Goal: Transaction & Acquisition: Purchase product/service

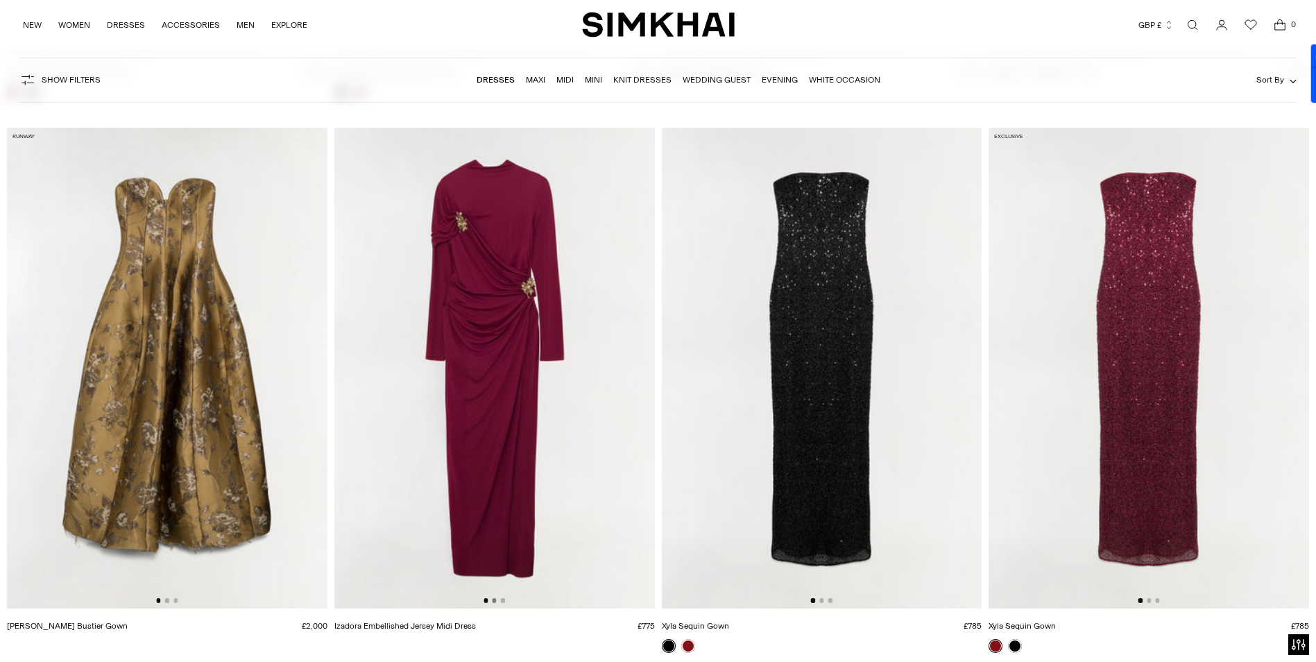
click at [494, 601] on button "Go to slide 2" at bounding box center [494, 600] width 4 height 4
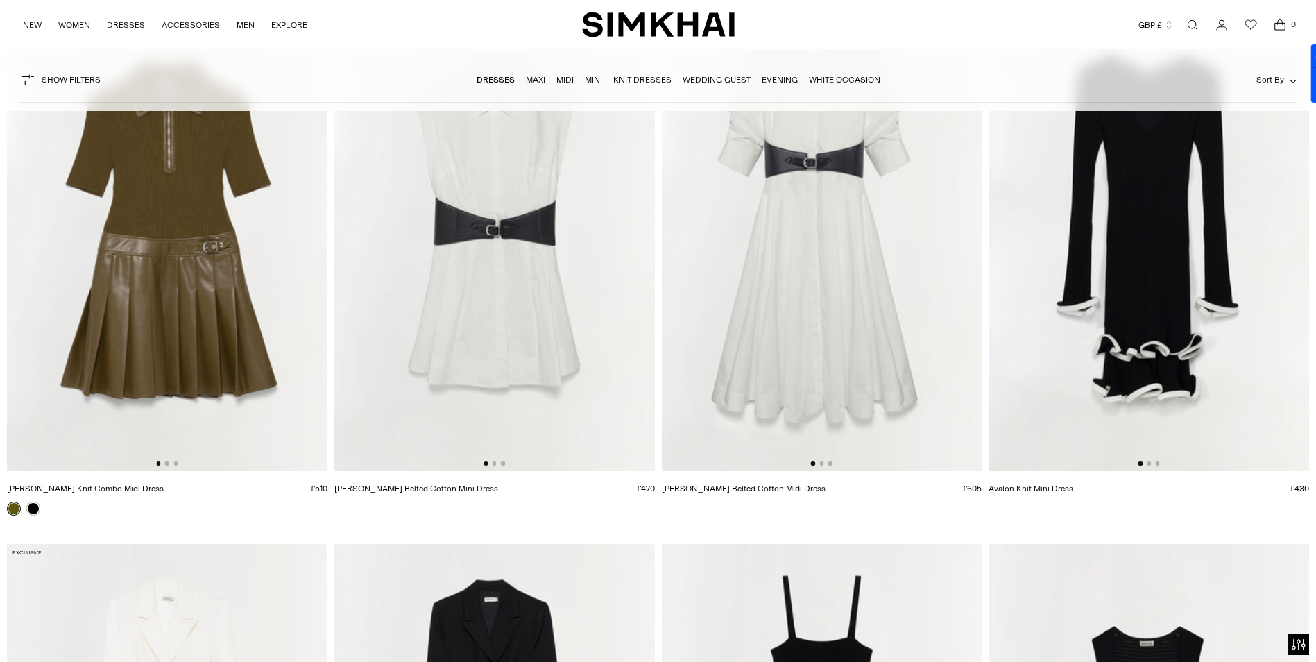
scroll to position [6244, 0]
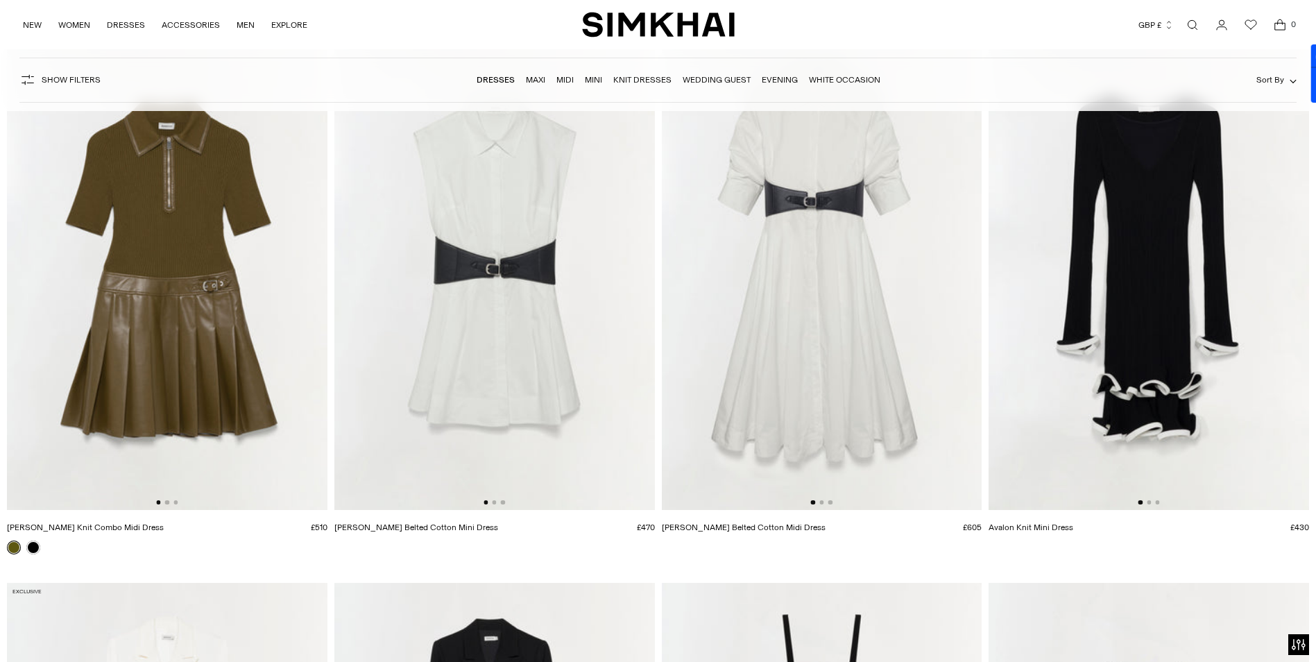
click at [823, 504] on div at bounding box center [822, 502] width 22 height 4
click at [819, 502] on button "Go to slide 2" at bounding box center [821, 502] width 4 height 4
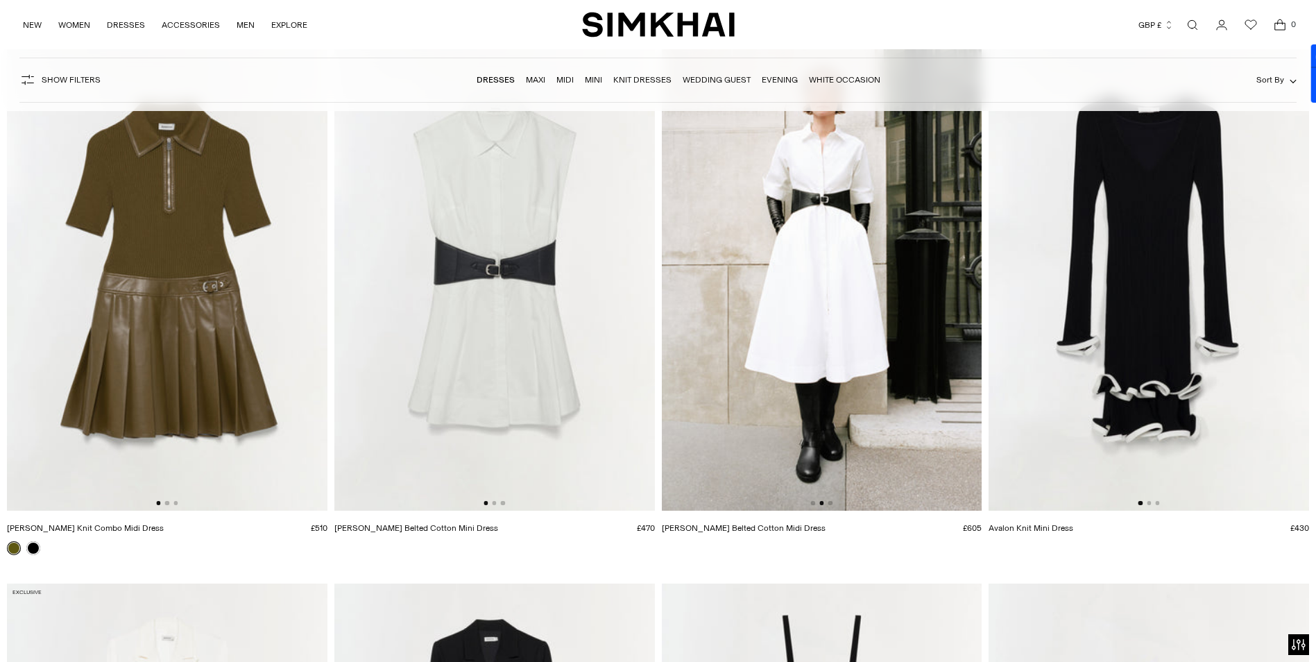
scroll to position [6174, 0]
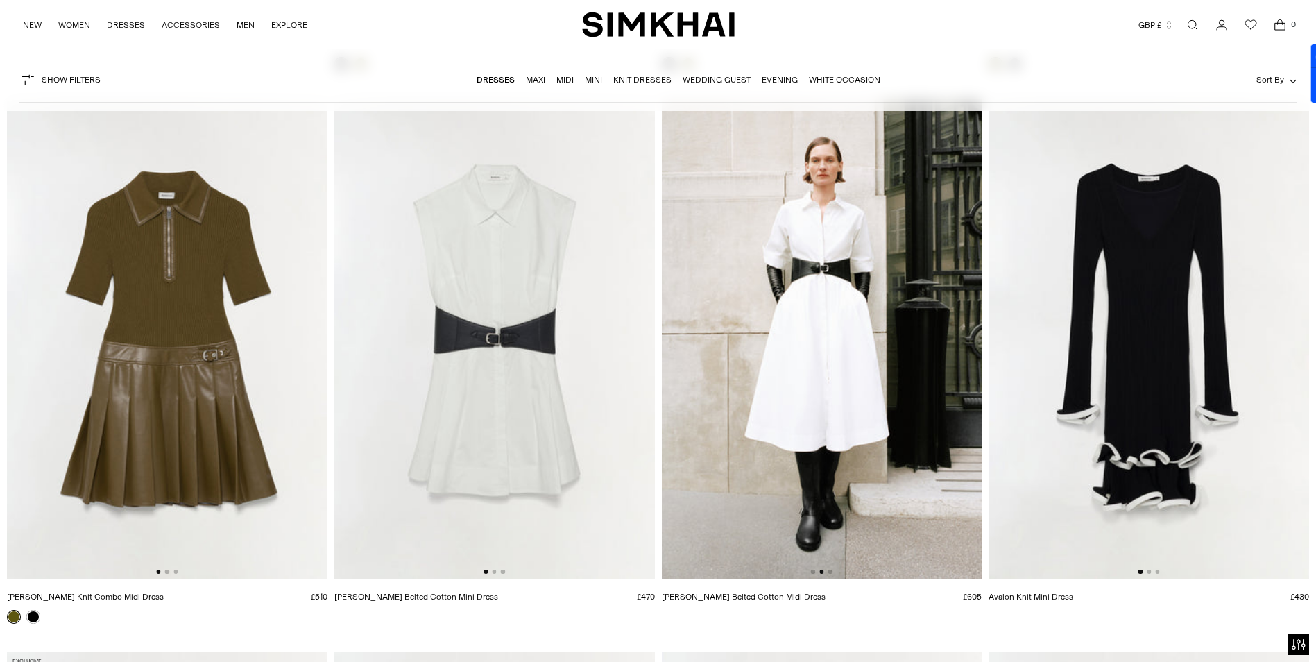
drag, startPoint x: 791, startPoint y: 347, endPoint x: 723, endPoint y: 599, distance: 260.9
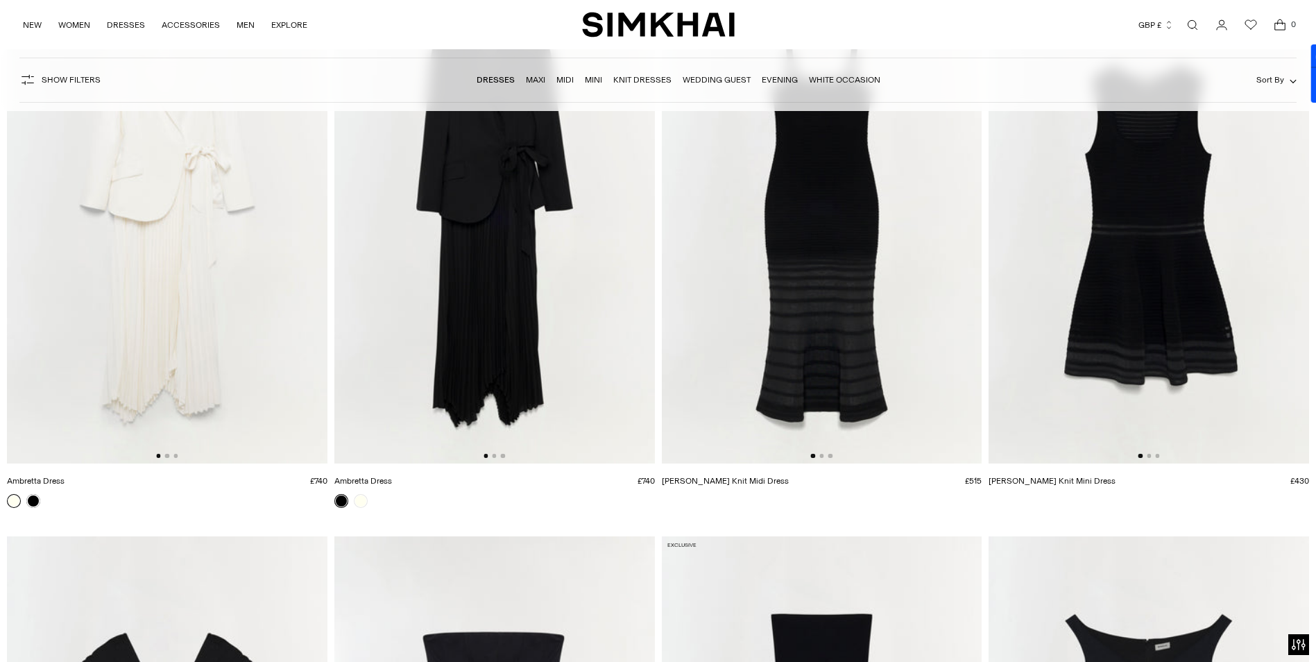
scroll to position [6660, 0]
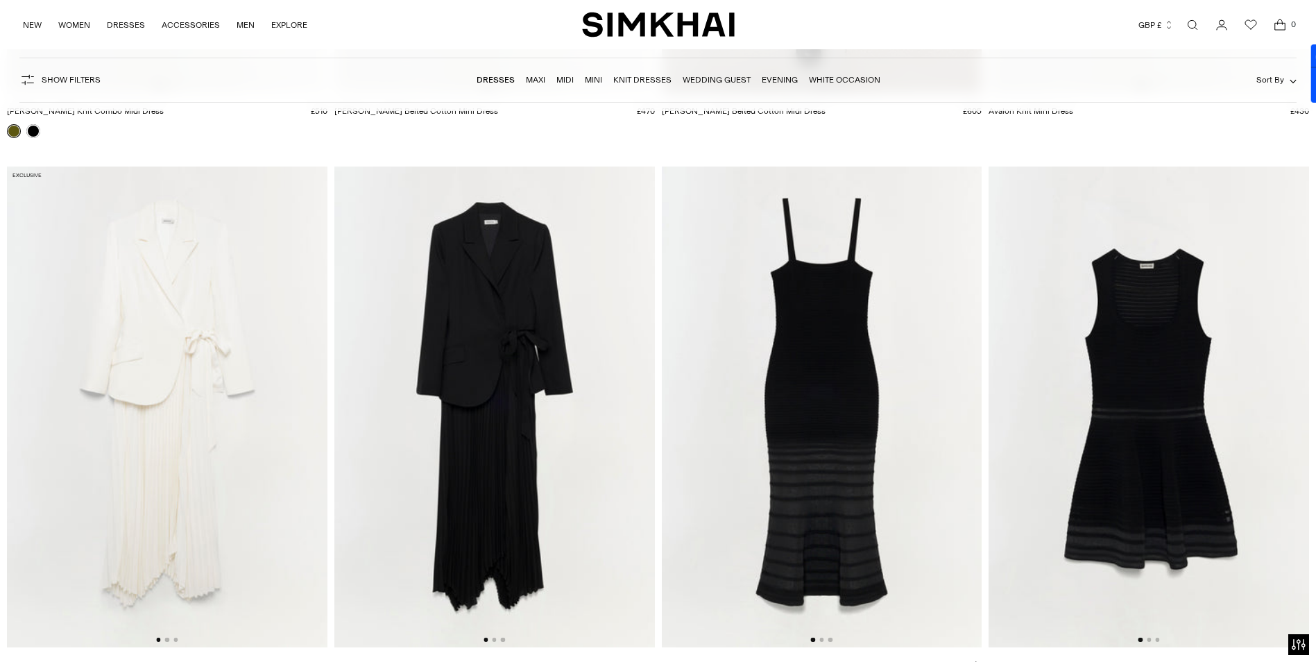
click at [493, 644] on img at bounding box center [494, 407] width 321 height 481
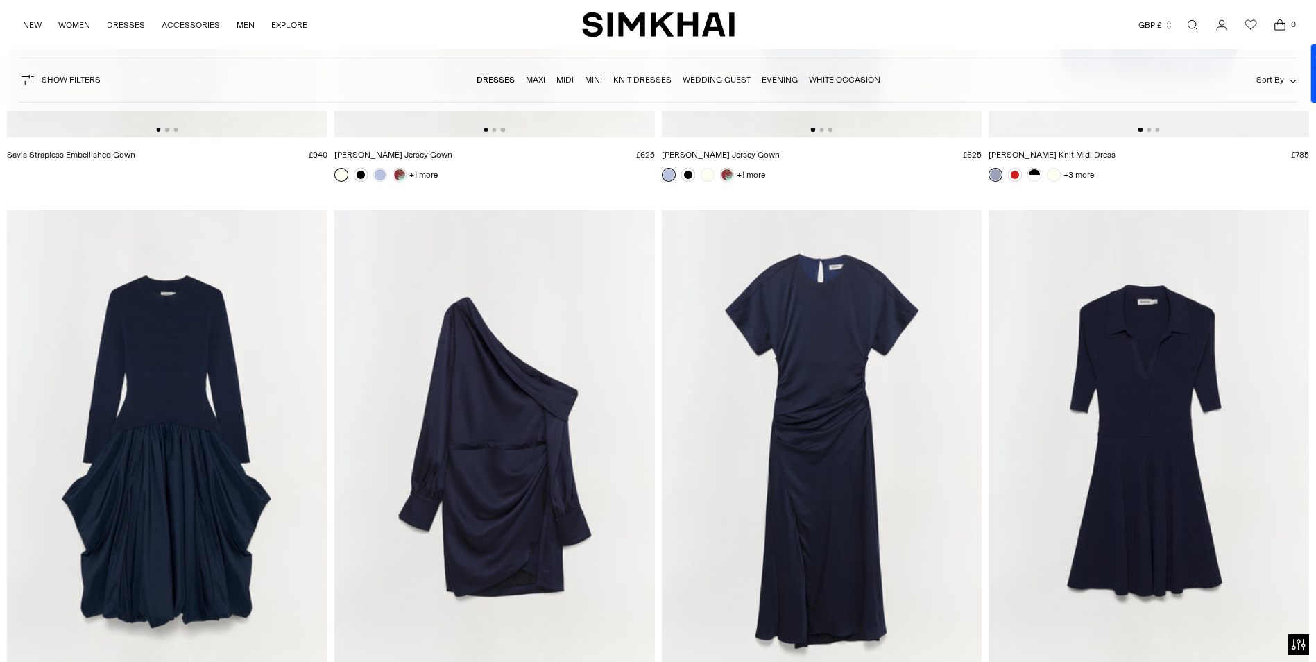
scroll to position [16783, 0]
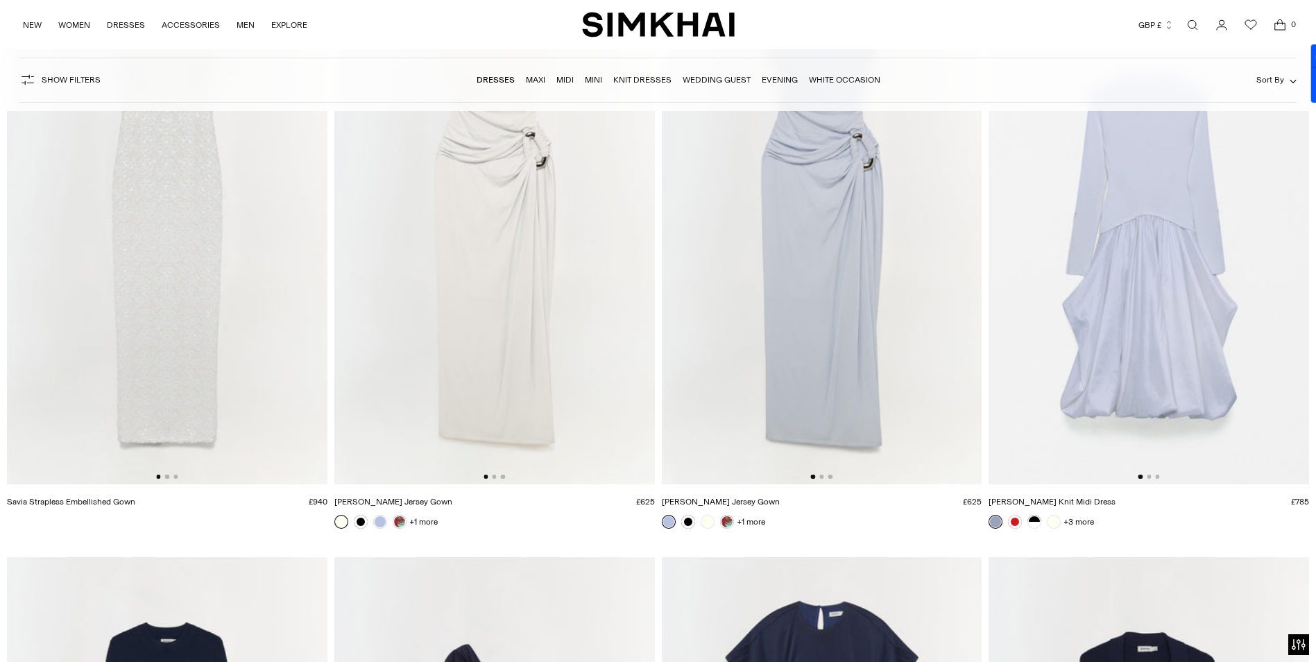
click at [1237, 321] on img at bounding box center [1149, 244] width 321 height 481
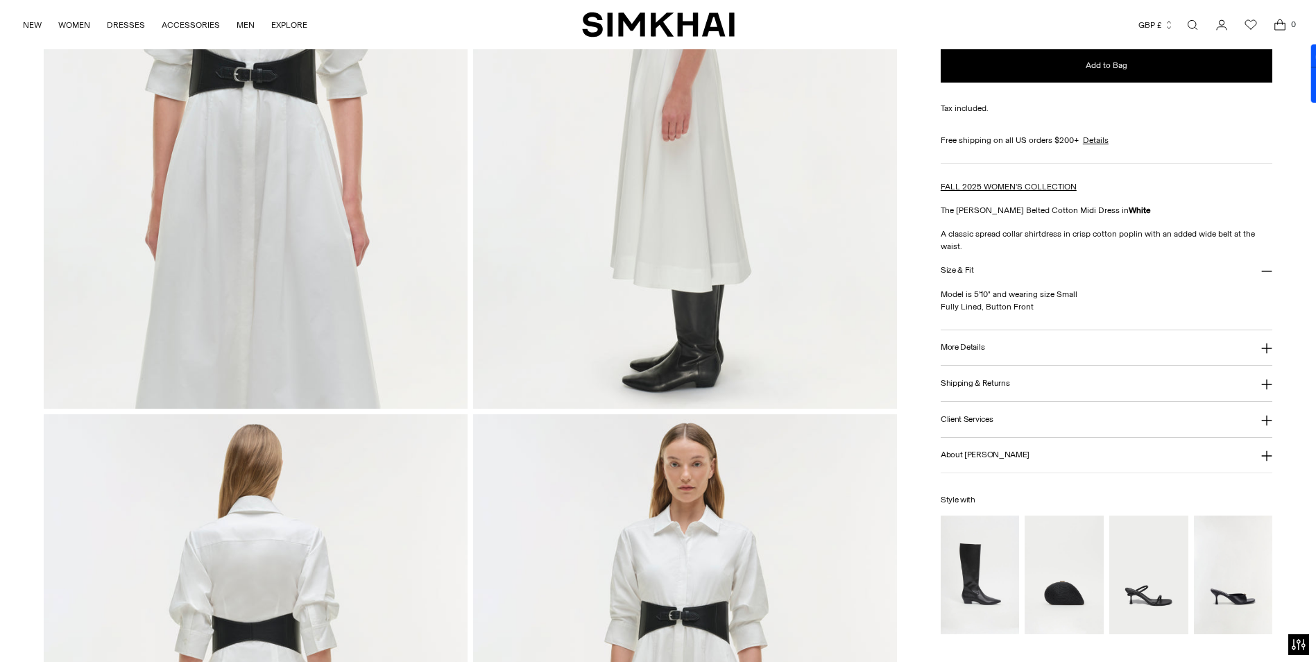
scroll to position [694, 0]
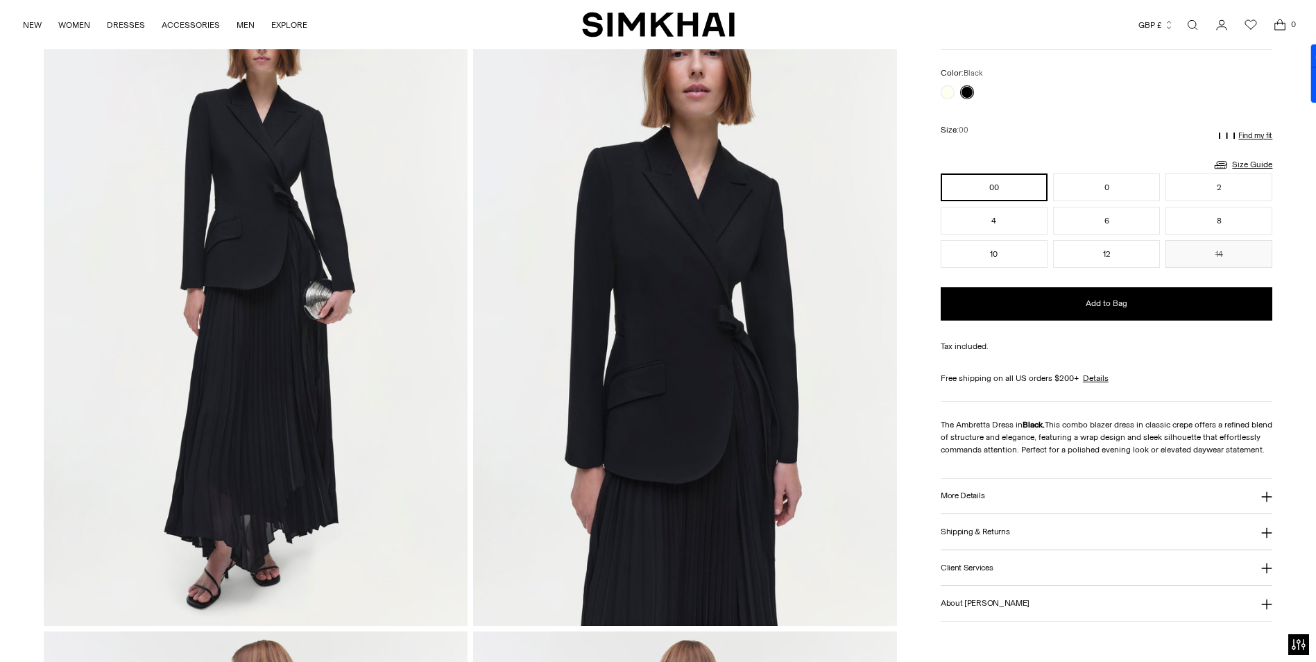
scroll to position [208, 0]
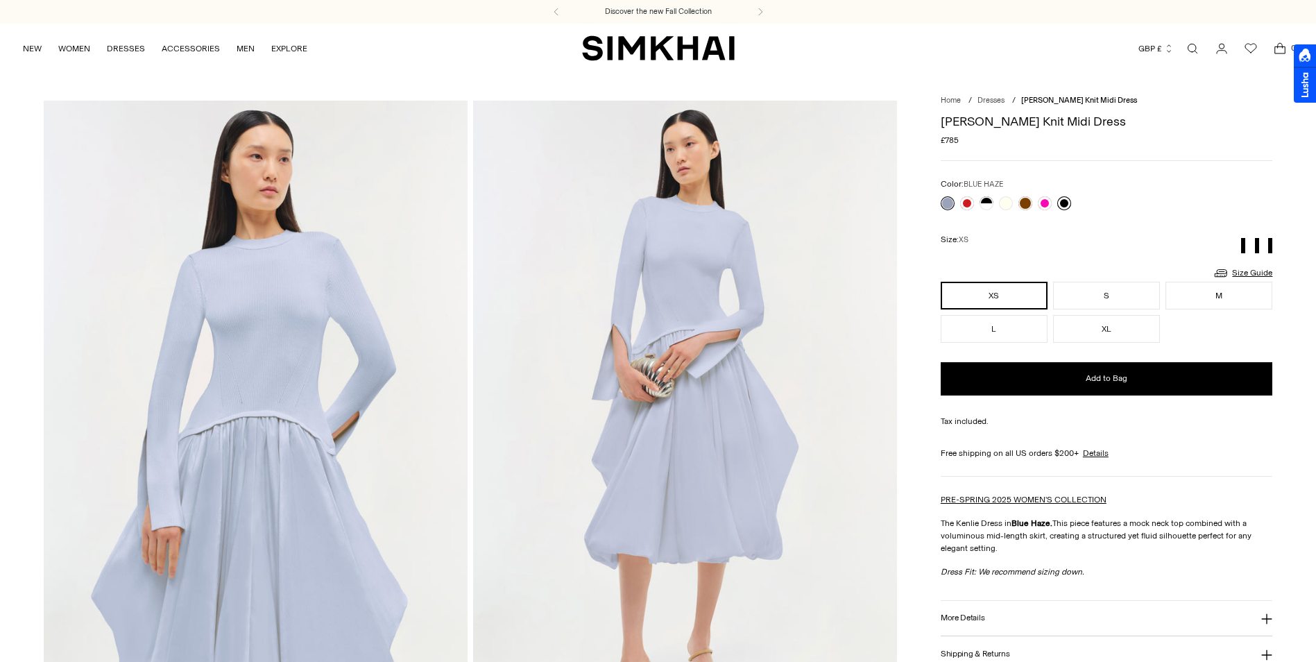
click at [1064, 200] on link at bounding box center [1064, 203] width 14 height 14
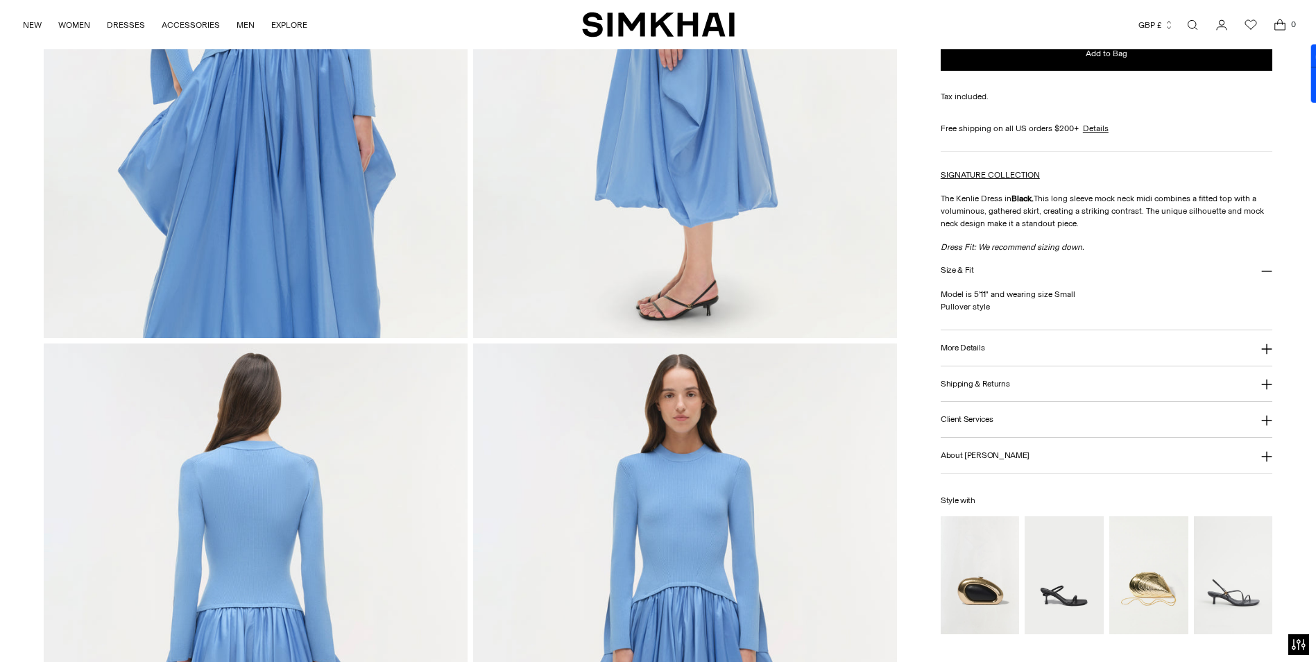
scroll to position [1388, 0]
